Goal: Task Accomplishment & Management: Manage account settings

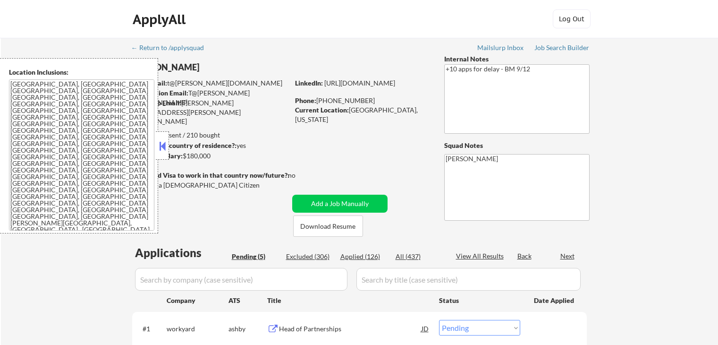
select select ""pending""
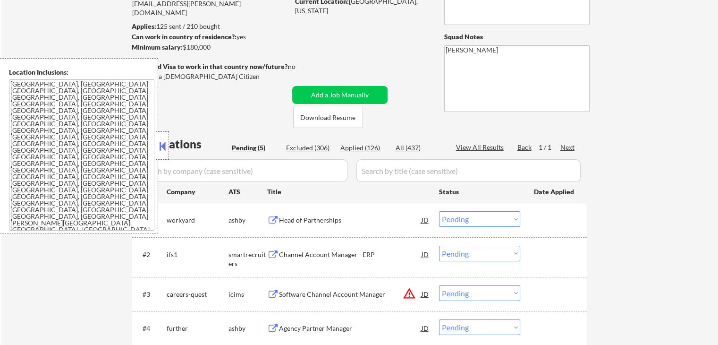
scroll to position [189, 0]
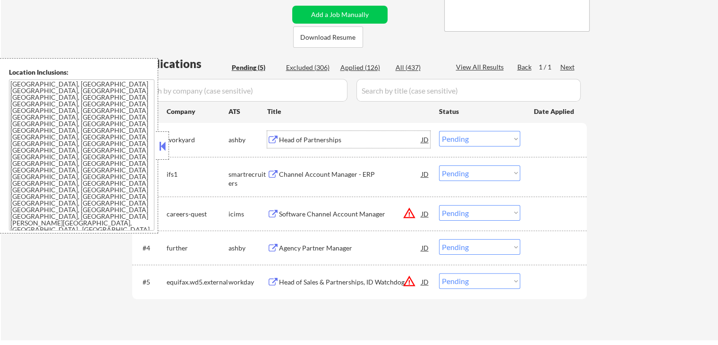
click at [304, 135] on div "Head of Partnerships" at bounding box center [350, 139] width 143 height 9
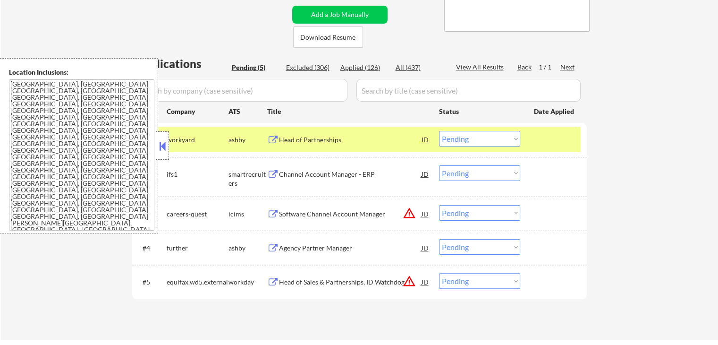
click at [279, 174] on div "Channel Account Manager - ERP" at bounding box center [350, 173] width 143 height 9
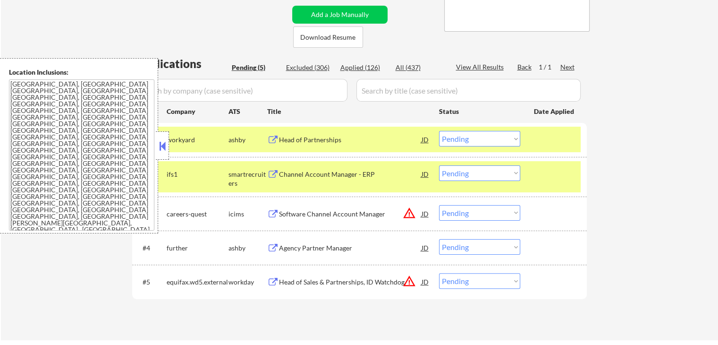
click at [274, 248] on button at bounding box center [273, 248] width 12 height 9
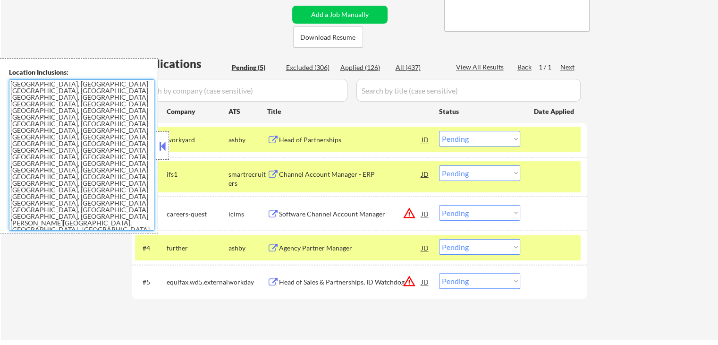
drag, startPoint x: 117, startPoint y: 195, endPoint x: 0, endPoint y: 79, distance: 164.9
click at [0, 79] on div "Location Inclusions: [GEOGRAPHIC_DATA], [GEOGRAPHIC_DATA] [GEOGRAPHIC_DATA], [G…" at bounding box center [79, 145] width 158 height 175
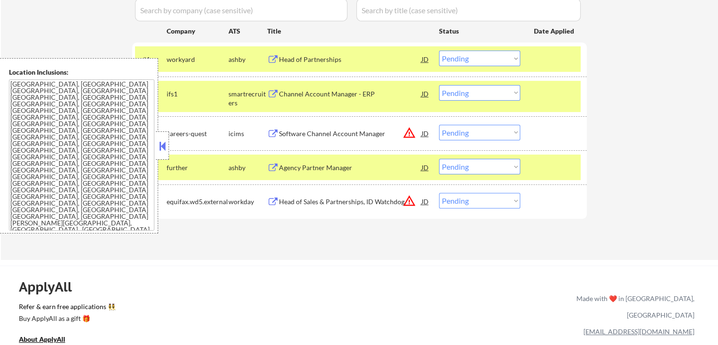
scroll to position [283, 0]
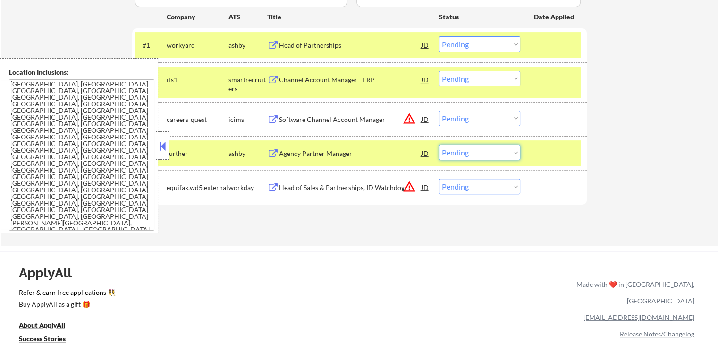
drag, startPoint x: 464, startPoint y: 152, endPoint x: 470, endPoint y: 159, distance: 9.3
click at [465, 154] on select "Choose an option... Pending Applied Excluded (Questions) Excluded (Expired) Exc…" at bounding box center [479, 152] width 81 height 16
click at [439, 144] on select "Choose an option... Pending Applied Excluded (Questions) Excluded (Expired) Exc…" at bounding box center [479, 152] width 81 height 16
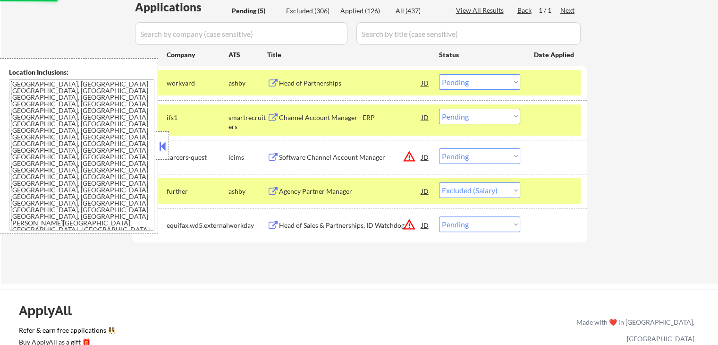
scroll to position [189, 0]
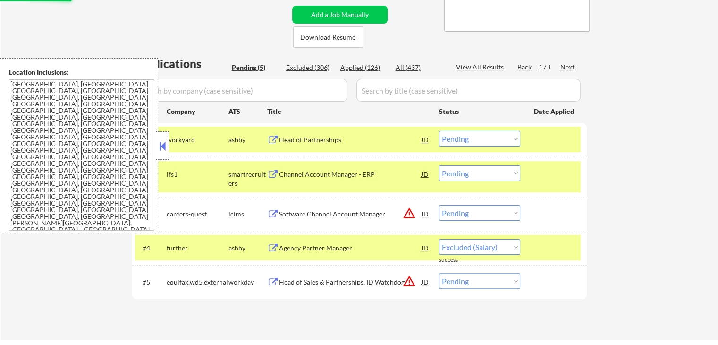
select select ""pending""
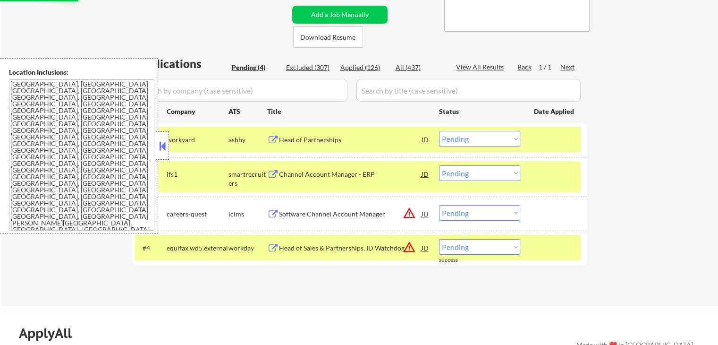
click at [464, 213] on select "Choose an option... Pending Applied Excluded (Questions) Excluded (Expired) Exc…" at bounding box center [479, 213] width 81 height 16
click at [439, 205] on select "Choose an option... Pending Applied Excluded (Questions) Excluded (Expired) Exc…" at bounding box center [479, 213] width 81 height 16
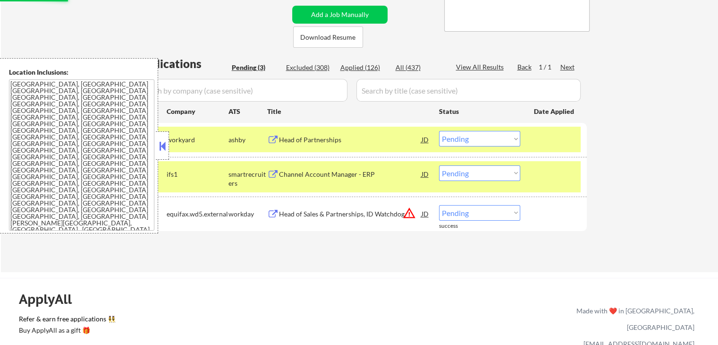
click at [483, 216] on select "Choose an option... Pending Applied Excluded (Questions) Excluded (Expired) Exc…" at bounding box center [479, 213] width 81 height 16
select select ""excluded__location_""
click at [439, 205] on select "Choose an option... Pending Applied Excluded (Questions) Excluded (Expired) Exc…" at bounding box center [479, 213] width 81 height 16
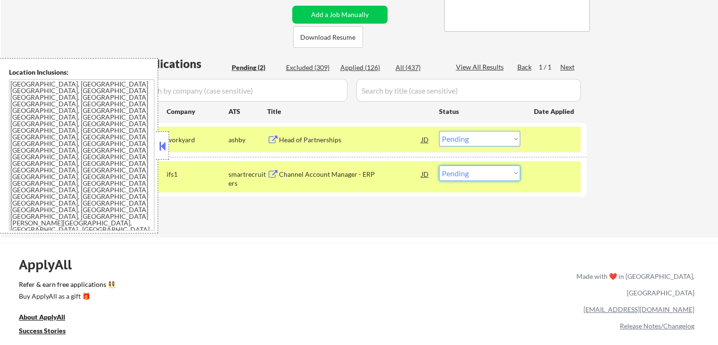
click at [461, 174] on select "Choose an option... Pending Applied Excluded (Questions) Excluded (Expired) Exc…" at bounding box center [479, 173] width 81 height 16
select select ""excluded__location_""
click at [439, 165] on select "Choose an option... Pending Applied Excluded (Questions) Excluded (Expired) Exc…" at bounding box center [479, 173] width 81 height 16
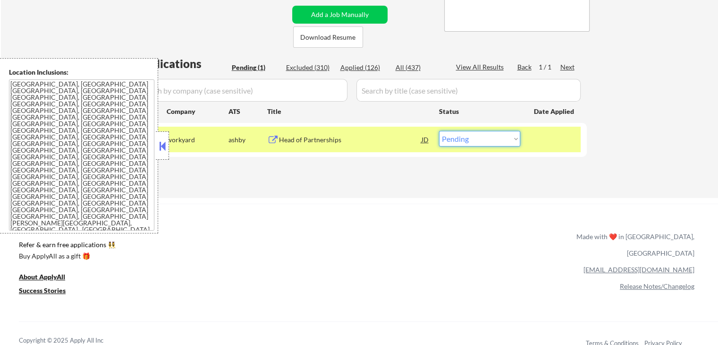
click at [473, 145] on select "Choose an option... Pending Applied Excluded (Questions) Excluded (Expired) Exc…" at bounding box center [479, 139] width 81 height 16
click at [439, 131] on select "Choose an option... Pending Applied Excluded (Questions) Excluded (Expired) Exc…" at bounding box center [479, 139] width 81 height 16
click at [398, 186] on div "← Return to /applysquad Mailslurp Inbox Job Search Builder [PERSON_NAME] User E…" at bounding box center [359, 19] width 471 height 341
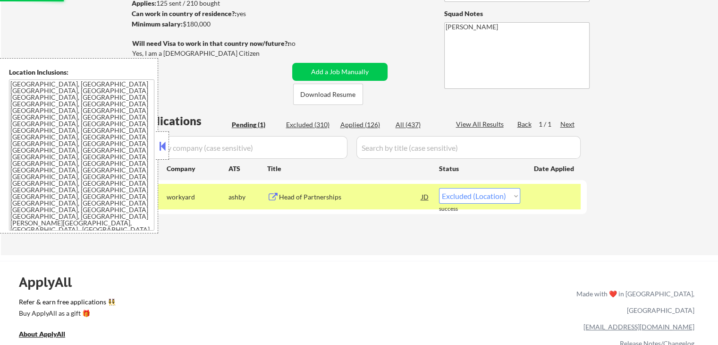
scroll to position [47, 0]
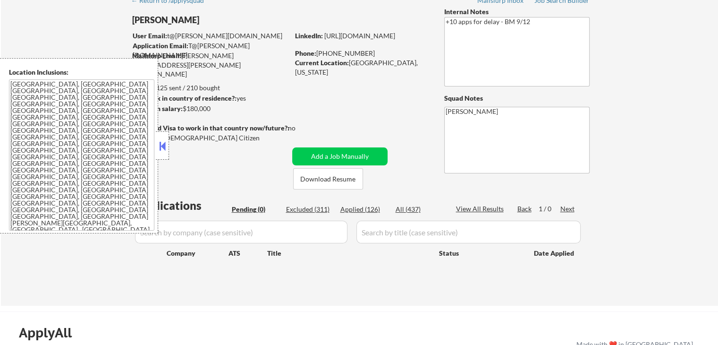
select select ""pending""
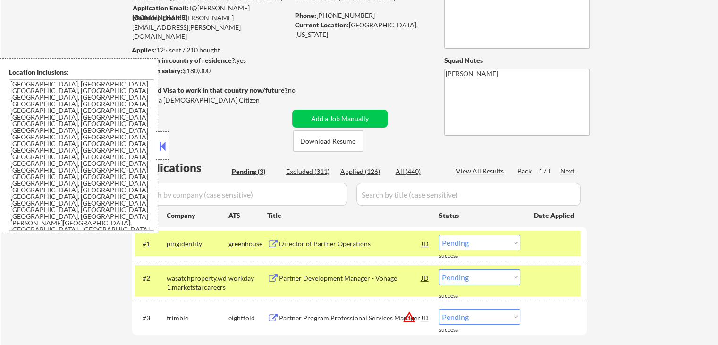
scroll to position [189, 0]
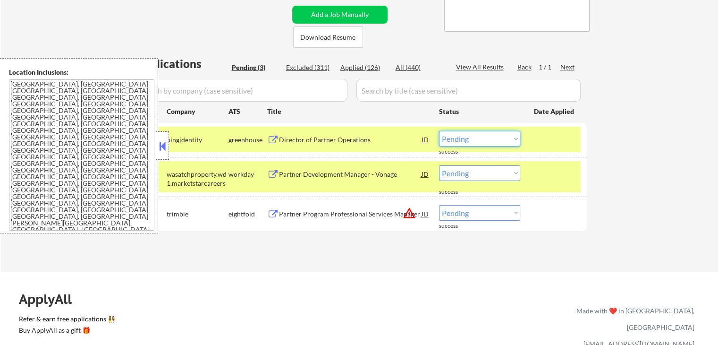
click at [466, 138] on select "Choose an option... Pending Applied Excluded (Questions) Excluded (Expired) Exc…" at bounding box center [479, 139] width 81 height 16
